Goal: Information Seeking & Learning: Learn about a topic

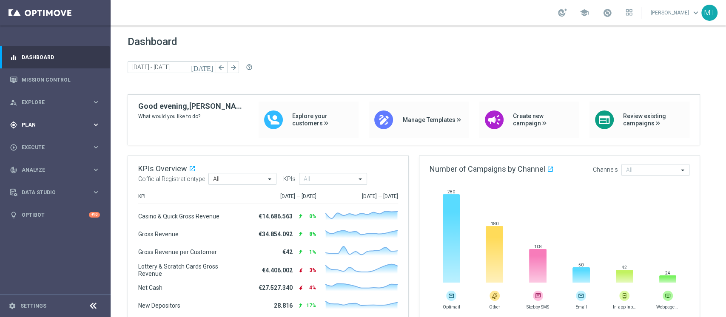
click at [57, 119] on div "gps_fixed Plan keyboard_arrow_right" at bounding box center [55, 124] width 110 height 23
click at [26, 142] on link "Target Groups" at bounding box center [55, 142] width 66 height 7
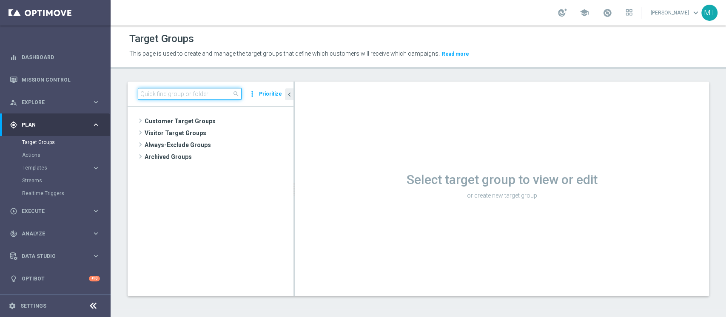
click at [217, 93] on input at bounding box center [190, 94] width 104 height 12
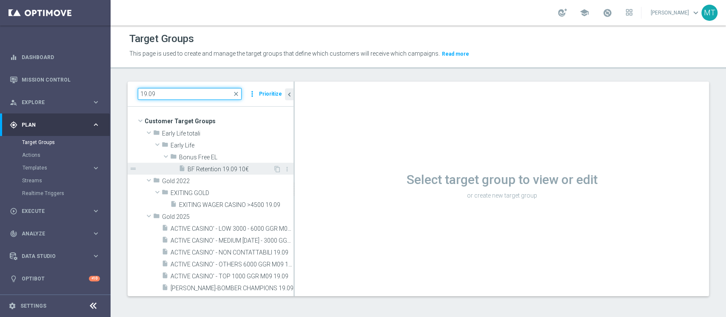
type input "19.09"
click at [224, 168] on span "BF Retention 19.09 10€" at bounding box center [229, 169] width 85 height 7
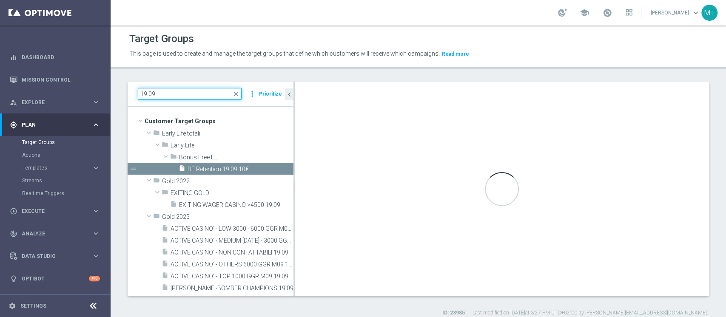
click at [146, 93] on input "19.09" at bounding box center [190, 94] width 104 height 12
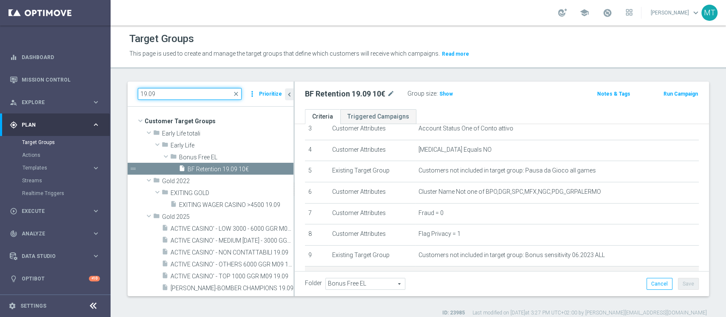
scroll to position [207, 0]
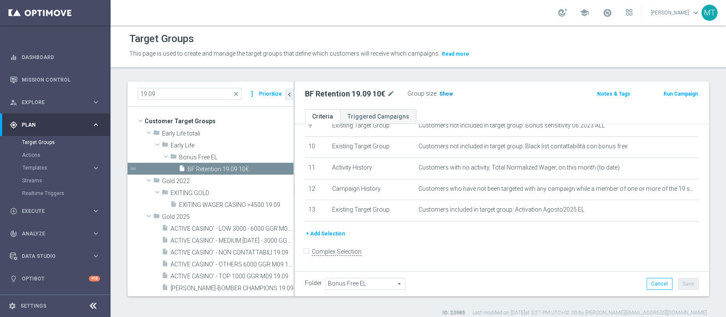
click at [445, 93] on span "Show" at bounding box center [446, 94] width 14 height 6
click at [448, 92] on span "13,417" at bounding box center [449, 95] width 18 height 8
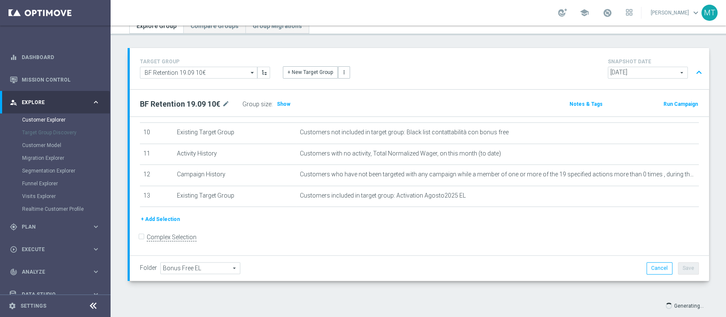
scroll to position [52, 0]
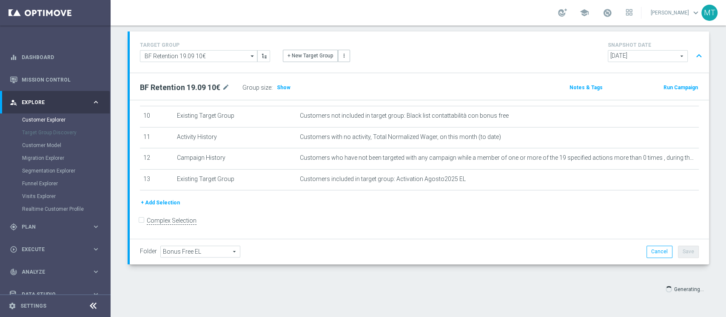
click at [725, 125] on div "Customer Explorer Explore Group Compare Groups Group Migrations TARGET GROUP BF…" at bounding box center [418, 172] width 615 height 292
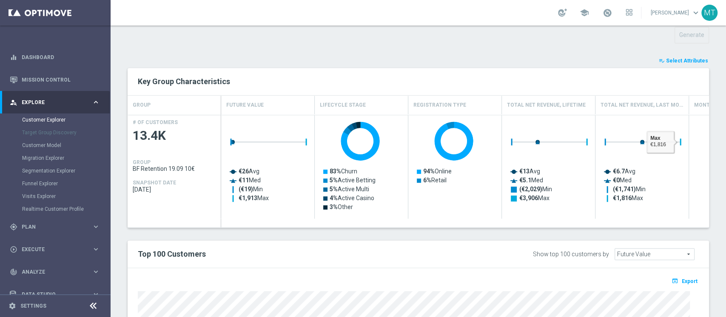
click at [681, 61] on span "Select Attributes" at bounding box center [687, 61] width 42 height 6
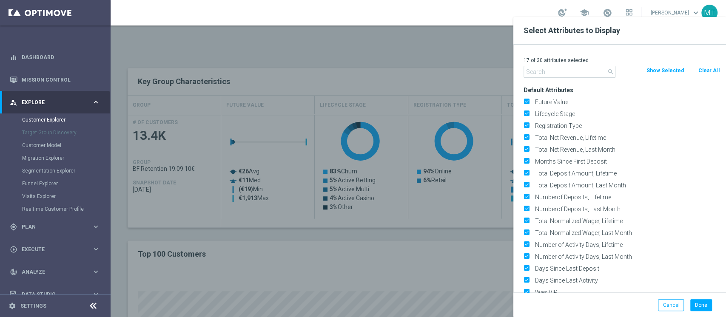
click at [706, 68] on button "Clear All" at bounding box center [708, 70] width 23 height 9
checkbox input "false"
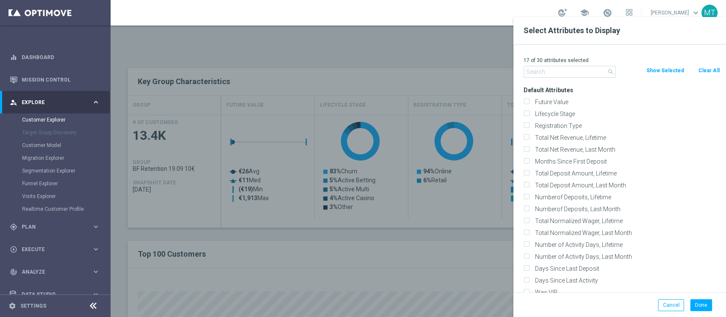
checkbox input "false"
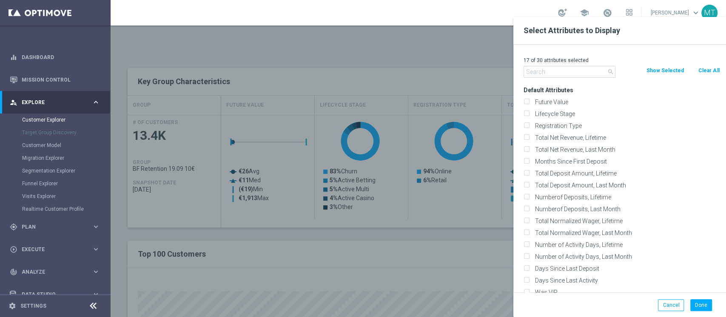
checkbox input "false"
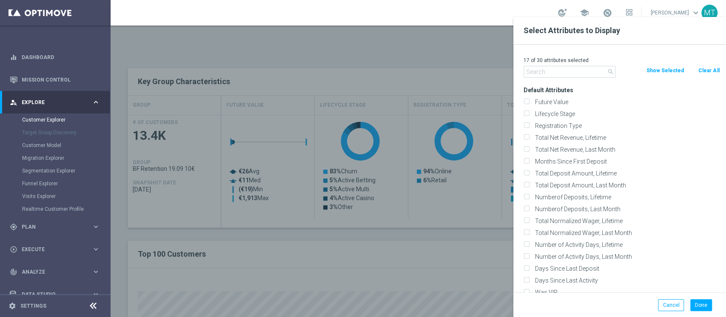
checkbox input "false"
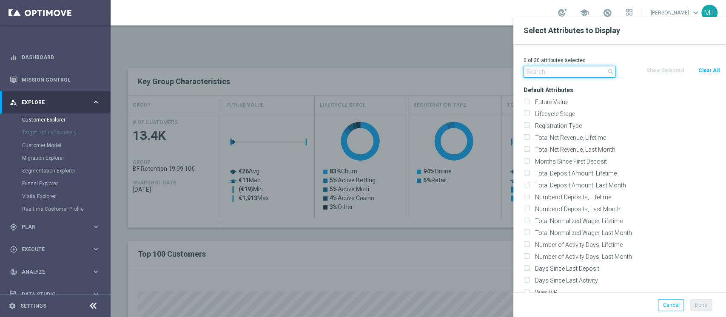
click at [541, 73] on input "text" at bounding box center [569, 72] width 92 height 12
type input "g"
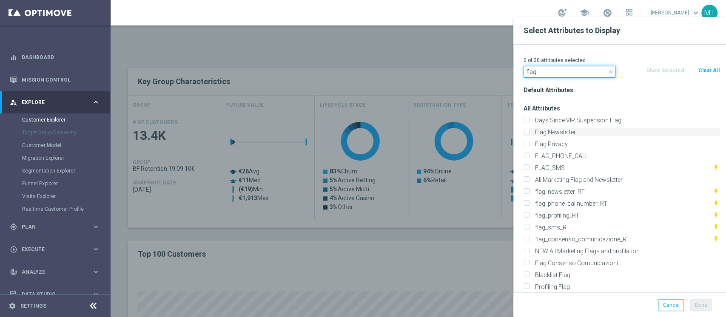
type input "flag"
click at [555, 130] on label "Flag Newsletter" at bounding box center [625, 132] width 187 height 8
click at [529, 130] on input "Flag Newsletter" at bounding box center [526, 133] width 6 height 6
checkbox input "true"
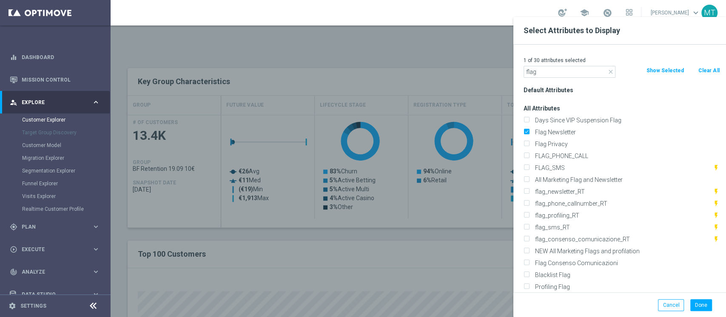
click at [554, 163] on div "FLAG_SMS flash_on" at bounding box center [621, 168] width 209 height 12
click at [552, 164] on label "FLAG_SMS" at bounding box center [622, 168] width 181 height 8
click at [529, 166] on input "FLAG_SMS" at bounding box center [526, 169] width 6 height 6
checkbox input "true"
click at [561, 284] on label "Profiling Flag" at bounding box center [625, 287] width 187 height 8
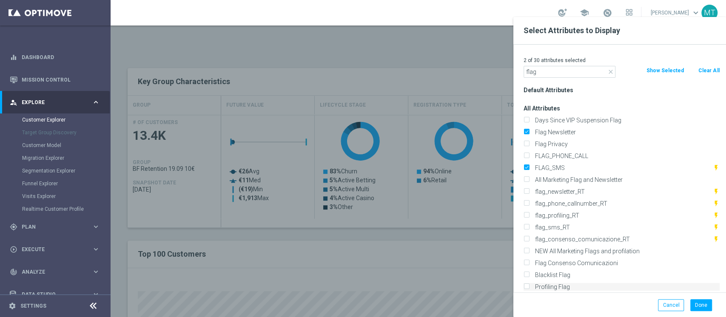
click at [529, 285] on input "Profiling Flag" at bounding box center [526, 288] width 6 height 6
checkbox input "true"
drag, startPoint x: 563, startPoint y: 76, endPoint x: 491, endPoint y: 75, distance: 72.7
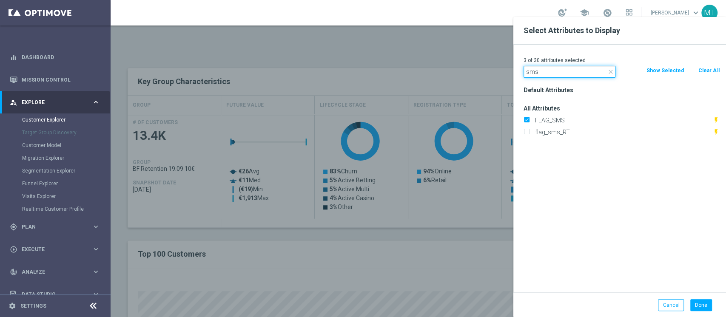
drag, startPoint x: 550, startPoint y: 69, endPoint x: 514, endPoint y: 68, distance: 35.7
click at [514, 68] on div "3 of 30 attributes selected close sms Clear All Show Selected Default Attribute…" at bounding box center [619, 169] width 213 height 248
type input "mobile p"
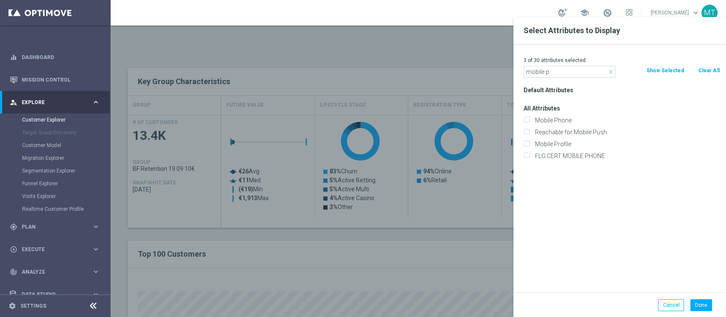
click at [554, 116] on div "Mobile Phone" at bounding box center [621, 120] width 209 height 12
click at [553, 119] on label "Mobile Phone" at bounding box center [625, 120] width 187 height 8
click at [529, 119] on input "Mobile Phone" at bounding box center [526, 122] width 6 height 6
checkbox input "true"
click at [703, 306] on button "Done" at bounding box center [701, 305] width 22 height 12
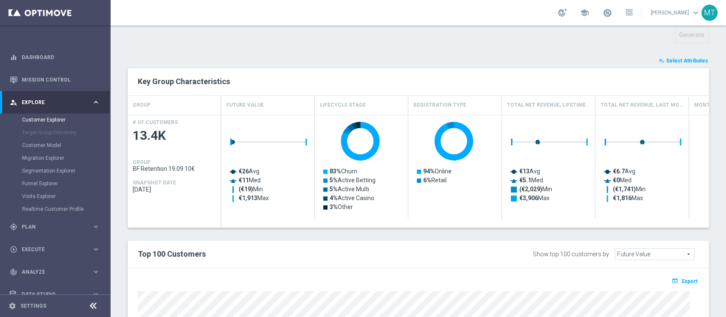
type input "Search"
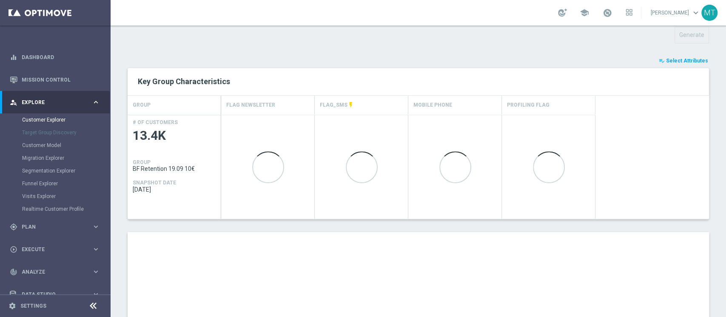
scroll to position [420, 0]
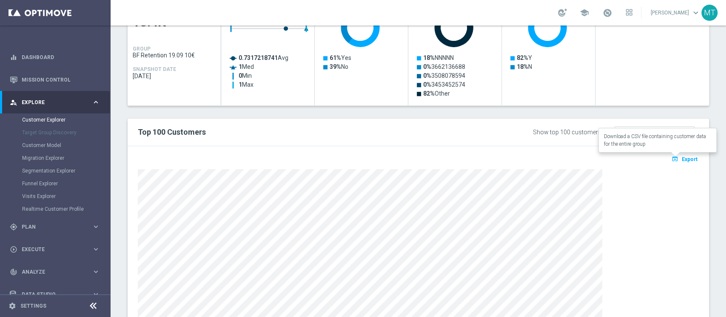
click at [681, 158] on span "Export" at bounding box center [689, 159] width 16 height 6
drag, startPoint x: 711, startPoint y: 180, endPoint x: 694, endPoint y: 180, distance: 17.0
click at [712, 180] on div "TARGET GROUP BF Retention 19.09 10€ BF Retention 19.09 10€ arrow_drop_down Show…" at bounding box center [418, 14] width 615 height 703
